Goal: Task Accomplishment & Management: Complete application form

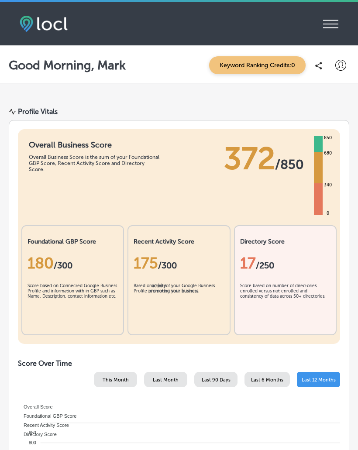
click at [338, 69] on icon at bounding box center [340, 65] width 11 height 11
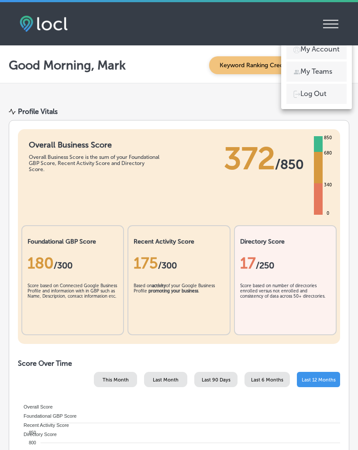
click at [316, 102] on li "Log Out" at bounding box center [316, 94] width 60 height 20
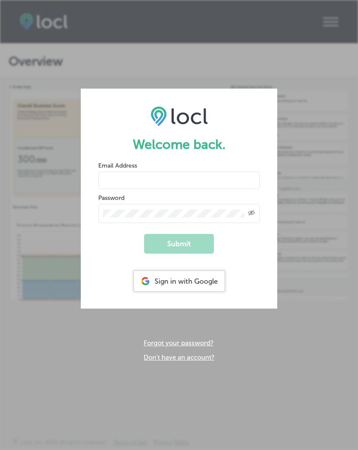
click at [196, 283] on div "Sign in with Google" at bounding box center [179, 281] width 90 height 20
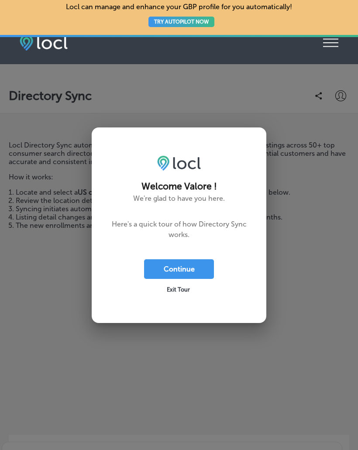
click at [186, 268] on button "Continue" at bounding box center [179, 269] width 70 height 20
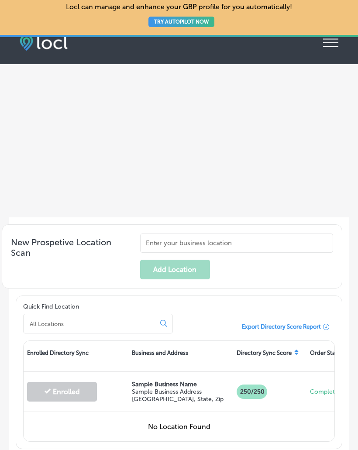
scroll to position [218, 0]
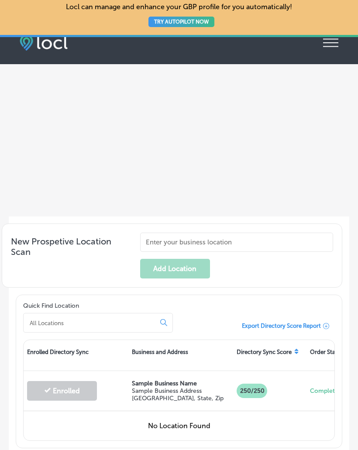
click at [235, 252] on input "text" at bounding box center [236, 241] width 193 height 19
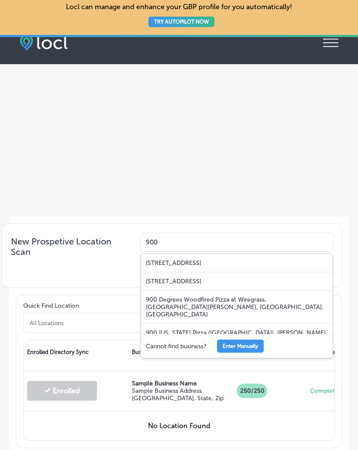
type input "900"
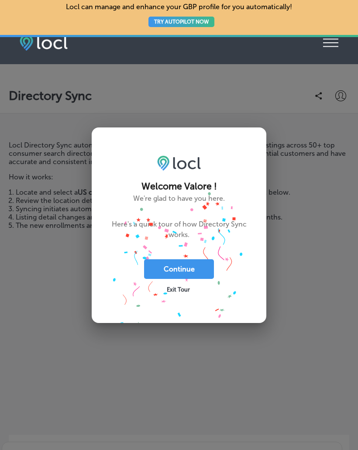
click at [192, 267] on button "Continue" at bounding box center [179, 269] width 70 height 20
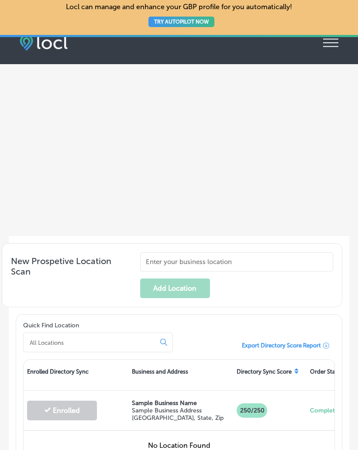
scroll to position [196, 0]
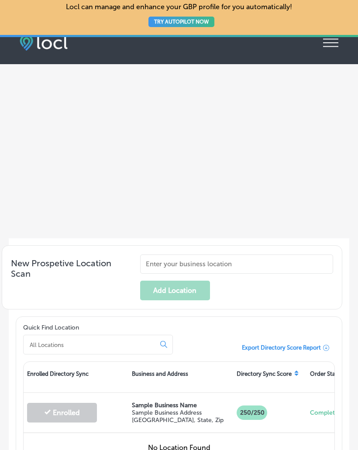
click at [209, 273] on input "text" at bounding box center [236, 263] width 193 height 19
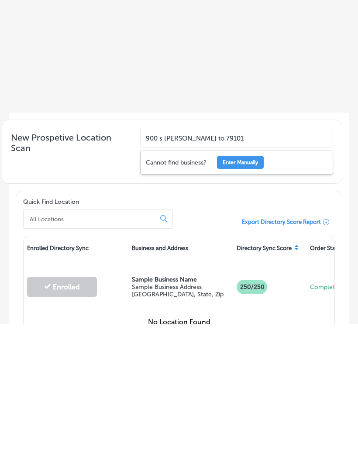
type input "900 s Tyler Amarillo to 79101"
click at [245, 281] on button "Enter Manually" at bounding box center [240, 287] width 47 height 13
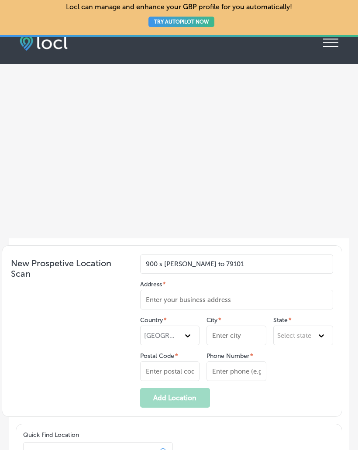
click at [200, 309] on input "Address *" at bounding box center [236, 299] width 193 height 20
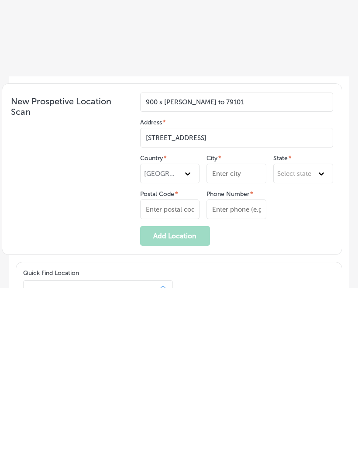
type input "900 S Tyler St."
click at [226, 325] on input "City *" at bounding box center [236, 335] width 60 height 20
type input "Amarillo"
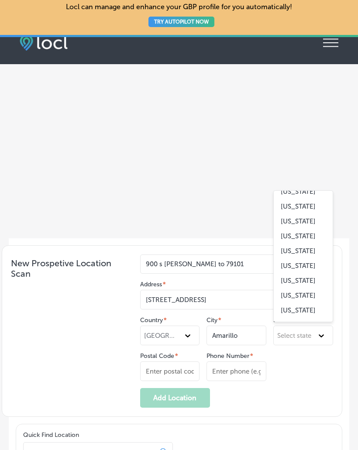
scroll to position [615, 0]
click at [291, 230] on div "Texas" at bounding box center [302, 222] width 59 height 15
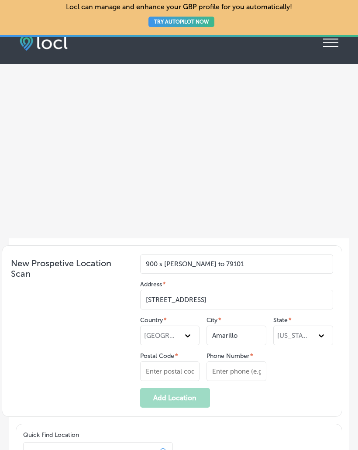
click at [159, 380] on input "Postal Code *" at bounding box center [170, 371] width 60 height 20
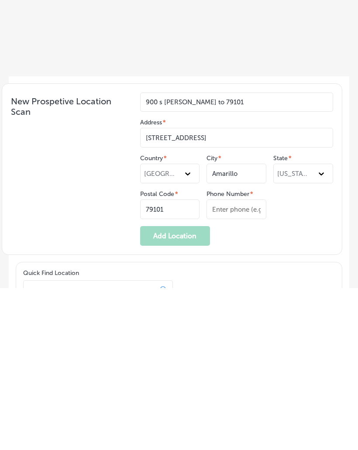
type input "79101"
click at [246, 361] on input "Phone Number *" at bounding box center [236, 371] width 60 height 20
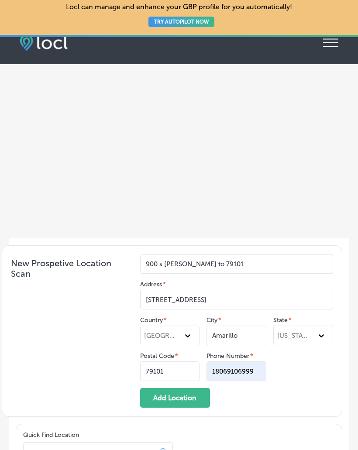
click at [247, 377] on input "18069106999" at bounding box center [236, 371] width 60 height 20
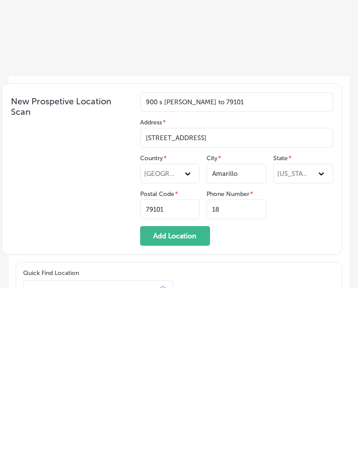
type input "1"
type input "8068030436"
click at [182, 388] on button "Add Location" at bounding box center [175, 398] width 70 height 20
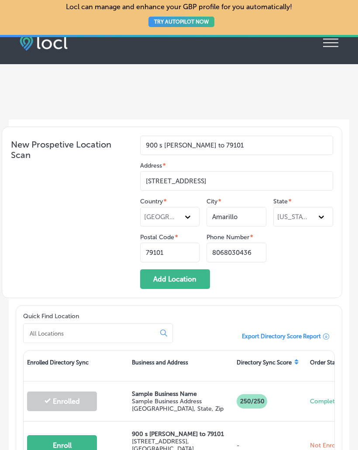
scroll to position [316, 0]
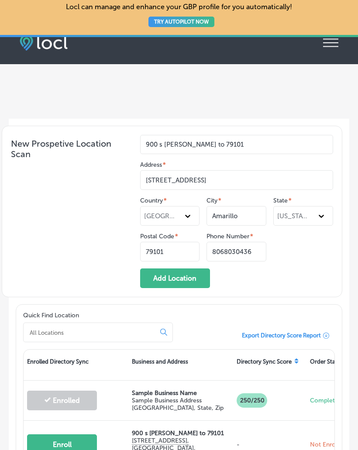
click at [183, 287] on button "Add Location" at bounding box center [175, 278] width 70 height 20
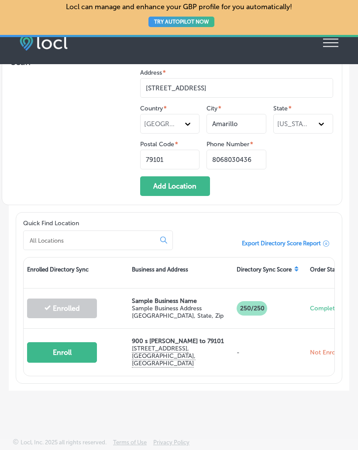
scroll to position [415, 0]
click at [187, 189] on button "Add Location" at bounding box center [175, 186] width 70 height 20
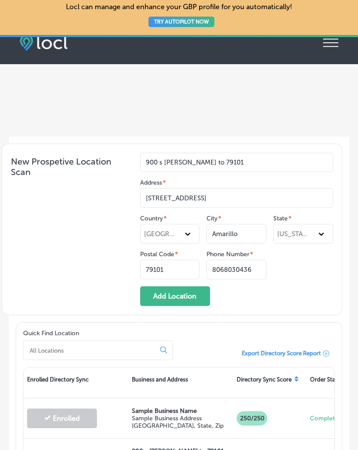
scroll to position [293, 0]
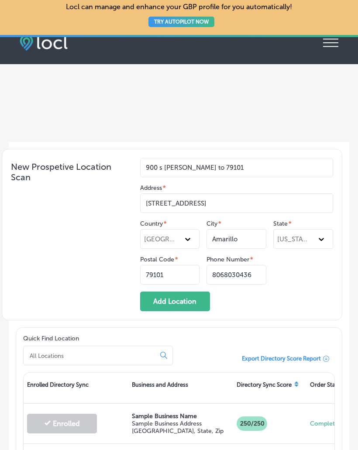
click at [178, 305] on button "Add Location" at bounding box center [175, 301] width 70 height 20
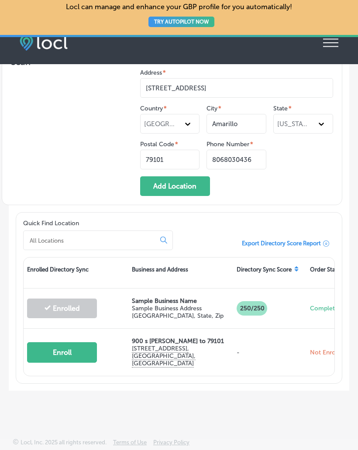
scroll to position [415, 0]
click at [71, 352] on button "Enroll" at bounding box center [62, 352] width 70 height 20
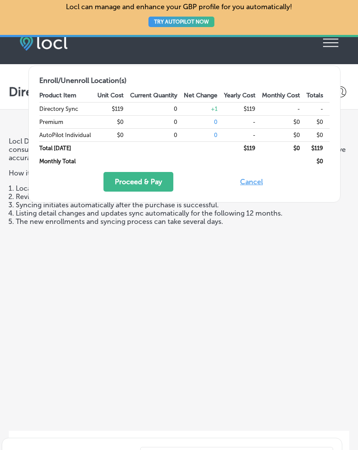
click at [244, 184] on button "Cancel" at bounding box center [251, 182] width 28 height 20
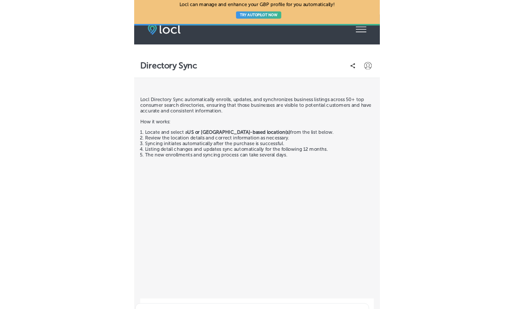
scroll to position [0, 0]
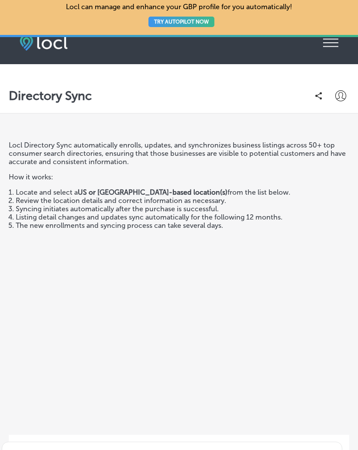
click at [330, 43] on div "iconmonstr-menu-thin copy Created with Sketch." at bounding box center [330, 39] width 15 height 7
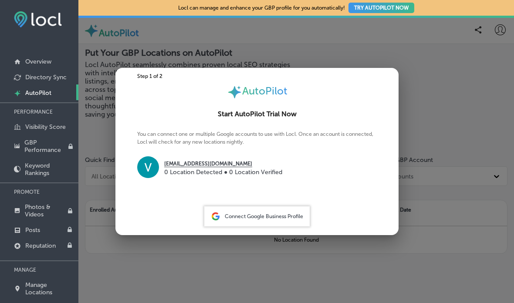
click at [272, 219] on span "Connect Google Business Profile" at bounding box center [264, 217] width 78 height 6
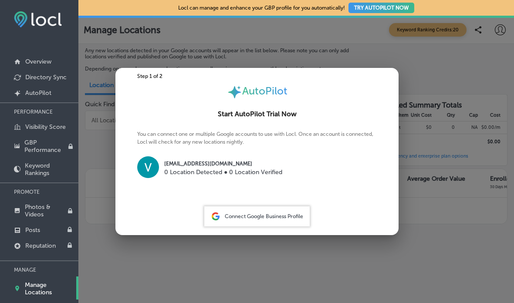
click at [259, 219] on span "Connect Google Business Profile" at bounding box center [264, 217] width 78 height 6
click at [178, 164] on p "[EMAIL_ADDRESS][DOMAIN_NAME]" at bounding box center [223, 164] width 118 height 8
click at [252, 219] on span "Connect Google Business Profile" at bounding box center [264, 217] width 78 height 6
